Goal: Task Accomplishment & Management: Manage account settings

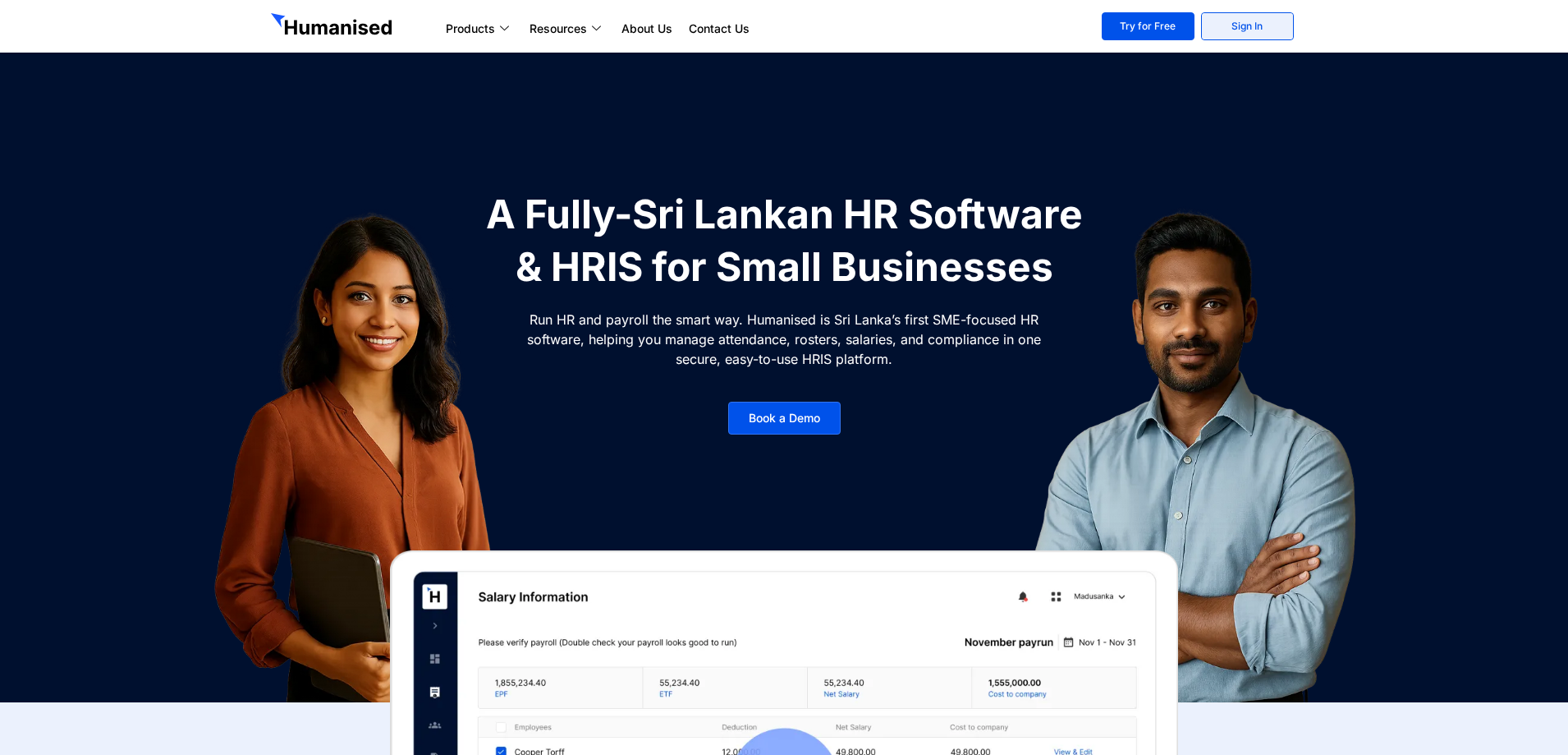
click at [1277, 18] on link "Sign In" at bounding box center [1248, 26] width 93 height 28
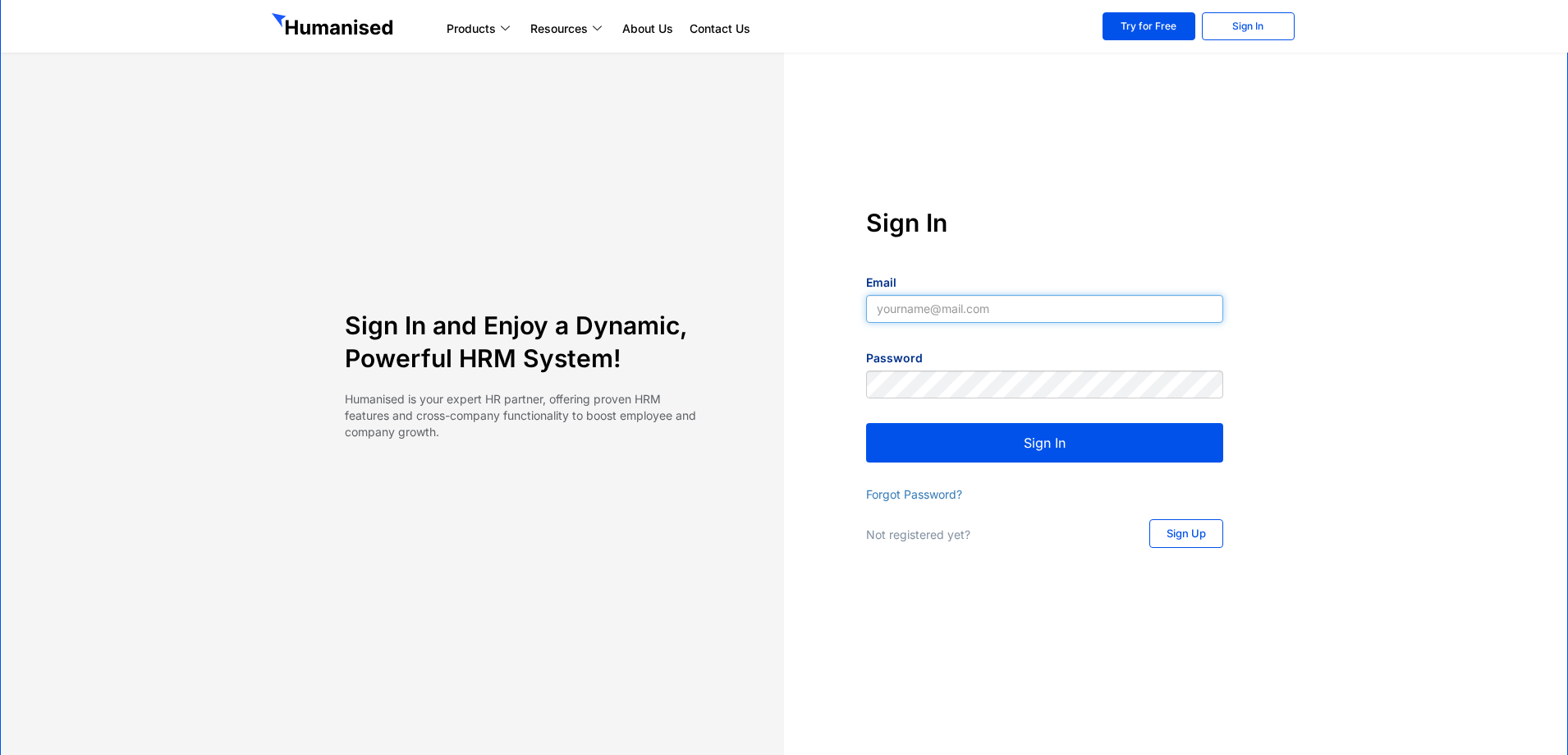
type input "[EMAIL_ADDRESS][DOMAIN_NAME]"
click at [1025, 449] on button "Sign In" at bounding box center [1044, 442] width 357 height 40
